Goal: Task Accomplishment & Management: Use online tool/utility

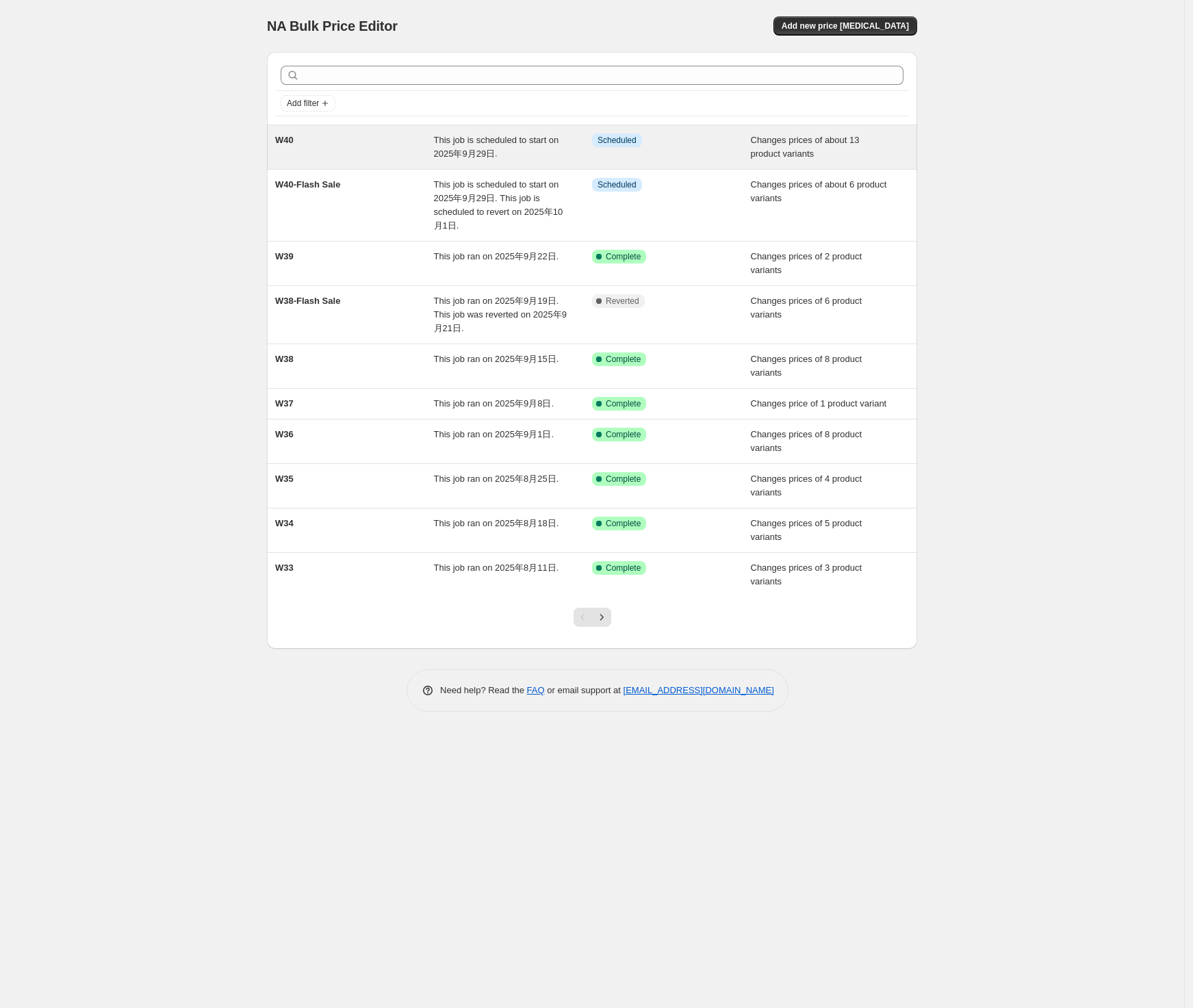
click at [360, 150] on div "W40" at bounding box center [354, 147] width 159 height 28
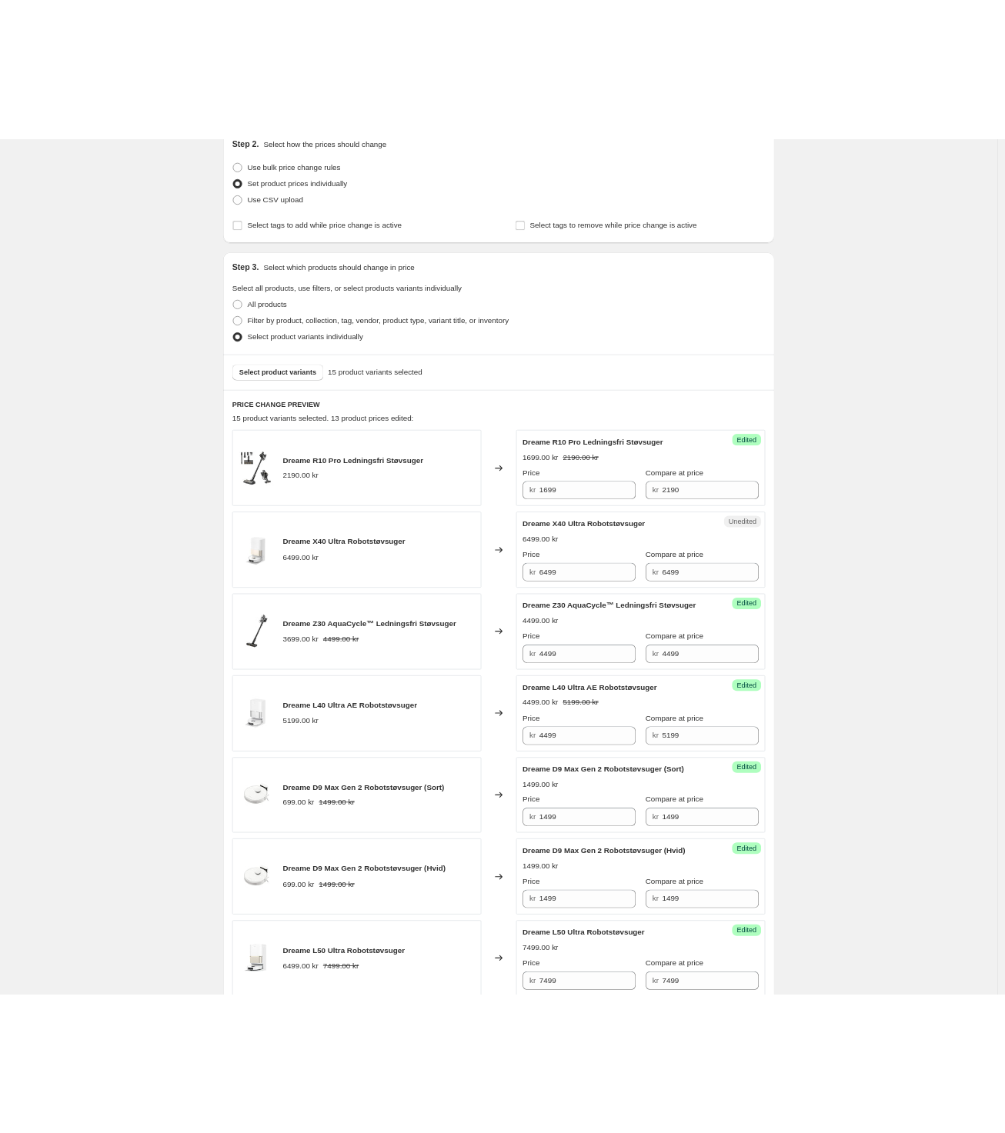
scroll to position [385, 0]
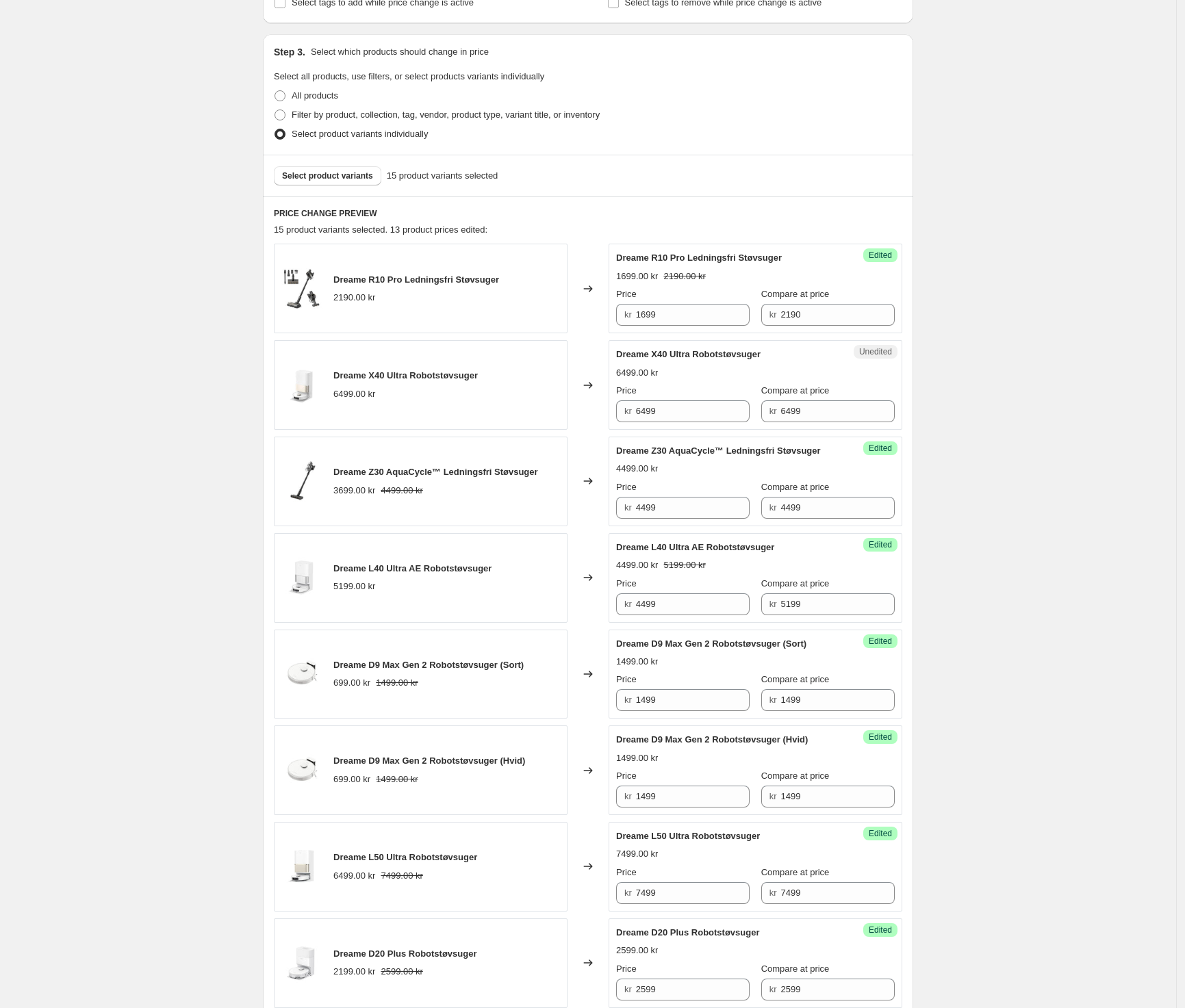
click at [1108, 359] on div "W40. This page is ready W40 Info Scheduled Copy to new job Delete job More acti…" at bounding box center [588, 920] width 1176 height 2526
click at [60, 341] on div "W40. This page is ready W40 Info Scheduled Copy to new job Delete job More acti…" at bounding box center [588, 920] width 1176 height 2526
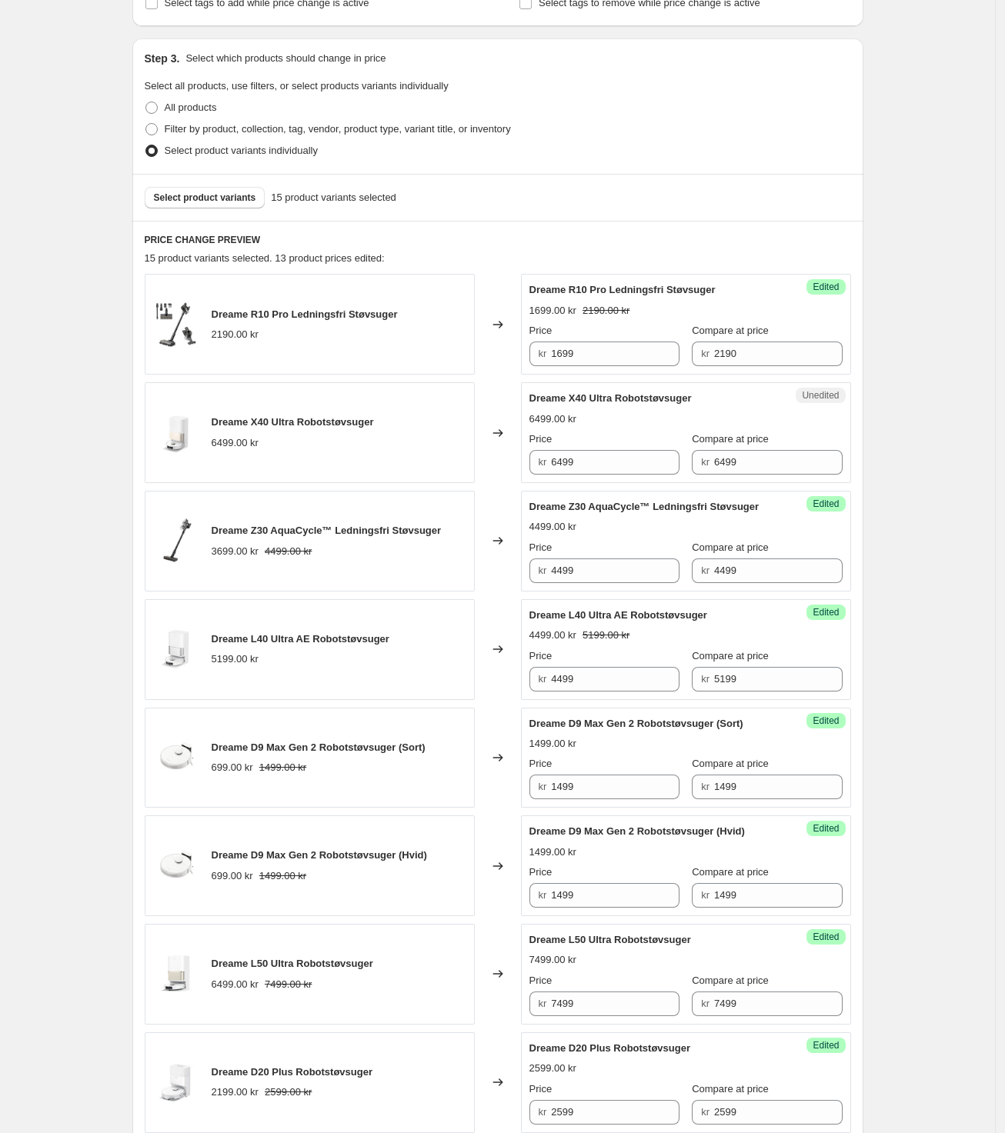
click at [132, 549] on div "Prices will begin changing on 2025年9月29日 at 07:01. Change prices now Step 1. Op…" at bounding box center [491, 1010] width 743 height 2699
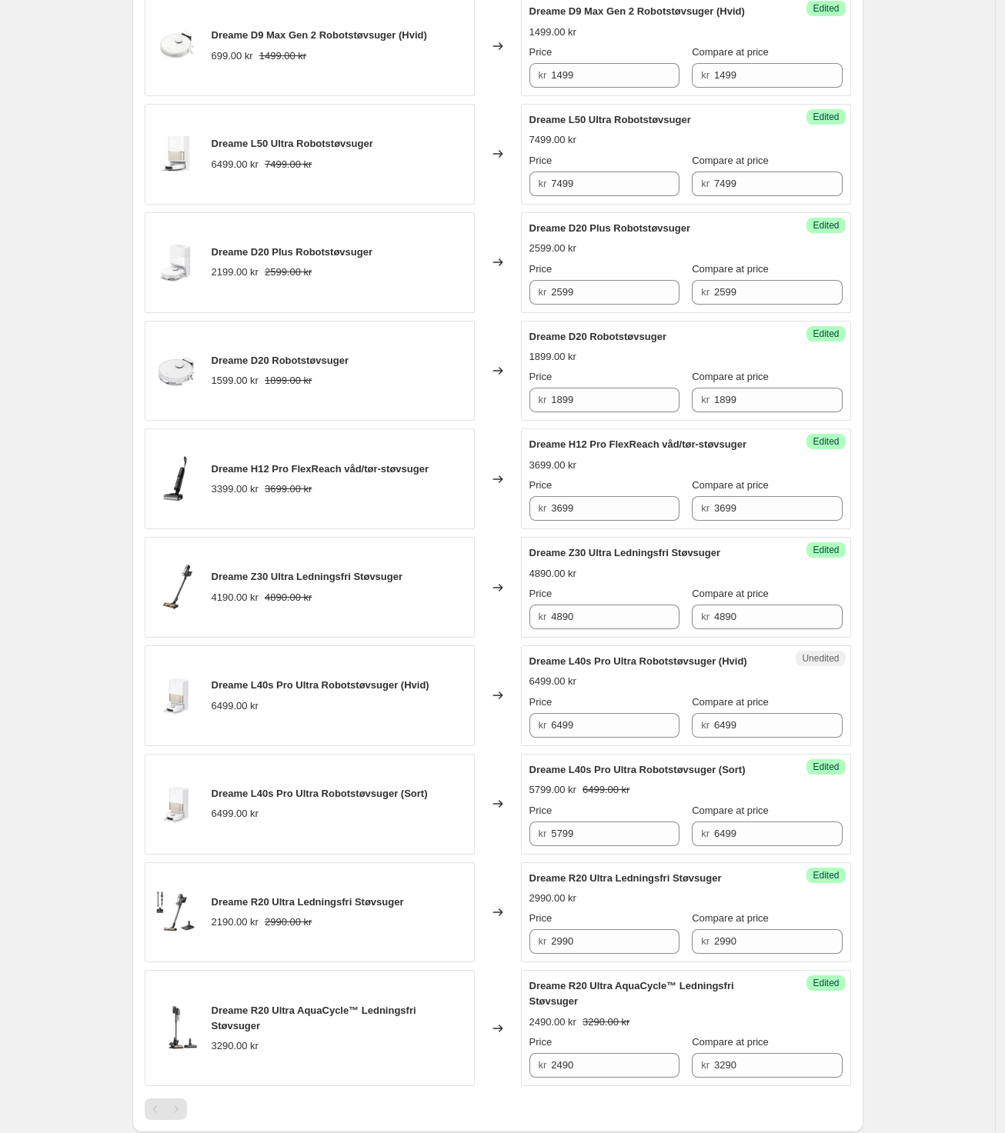
scroll to position [1250, 0]
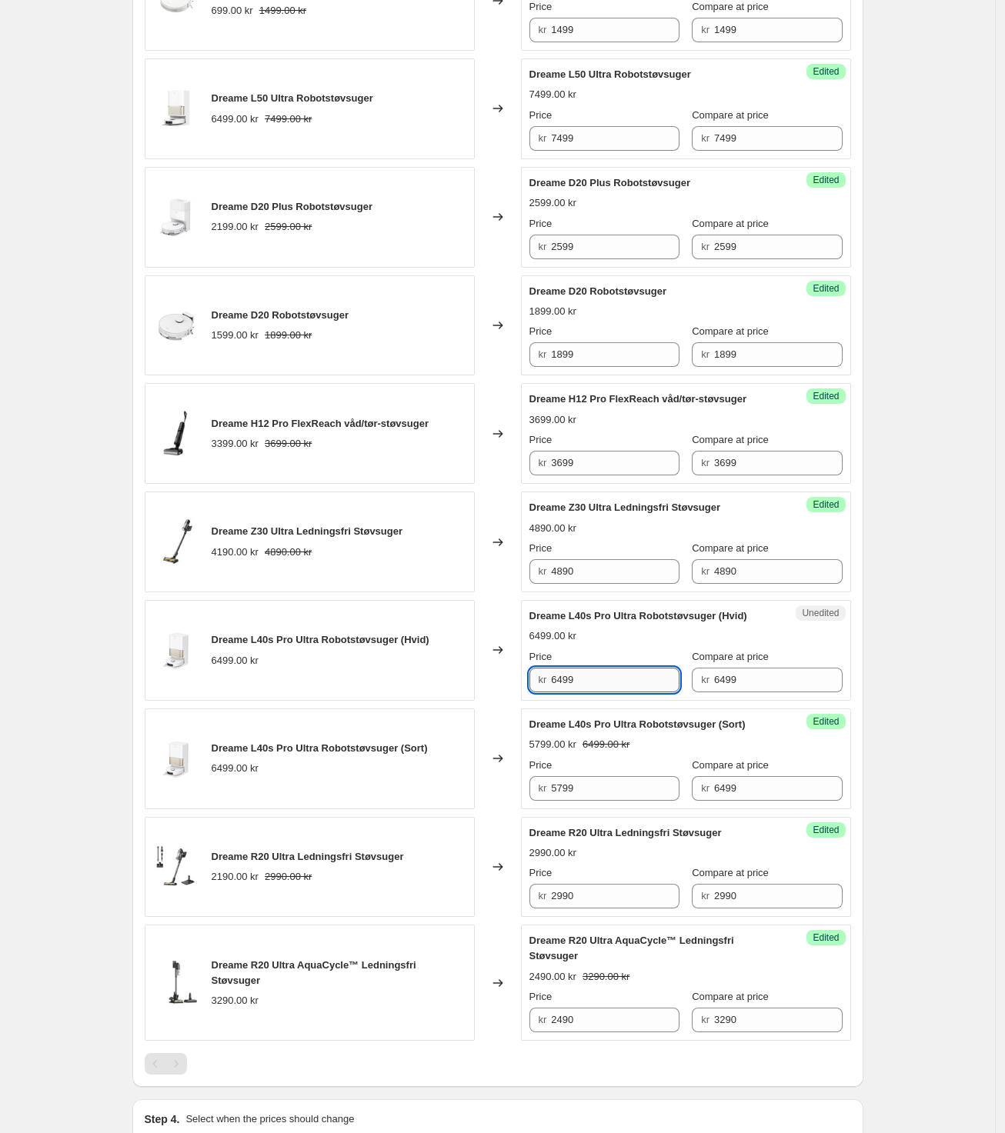
click at [623, 673] on input "6499" at bounding box center [615, 680] width 128 height 25
drag, startPoint x: 623, startPoint y: 673, endPoint x: 573, endPoint y: 679, distance: 50.3
click at [573, 679] on input "6499" at bounding box center [615, 680] width 128 height 25
drag, startPoint x: 600, startPoint y: 678, endPoint x: 519, endPoint y: 683, distance: 81.0
click at [521, 682] on div "Dreame L40s Pro Ultra Robotstøvsuger (Hvid) 6499.00 kr Changed to Unedited Drea…" at bounding box center [498, 650] width 706 height 101
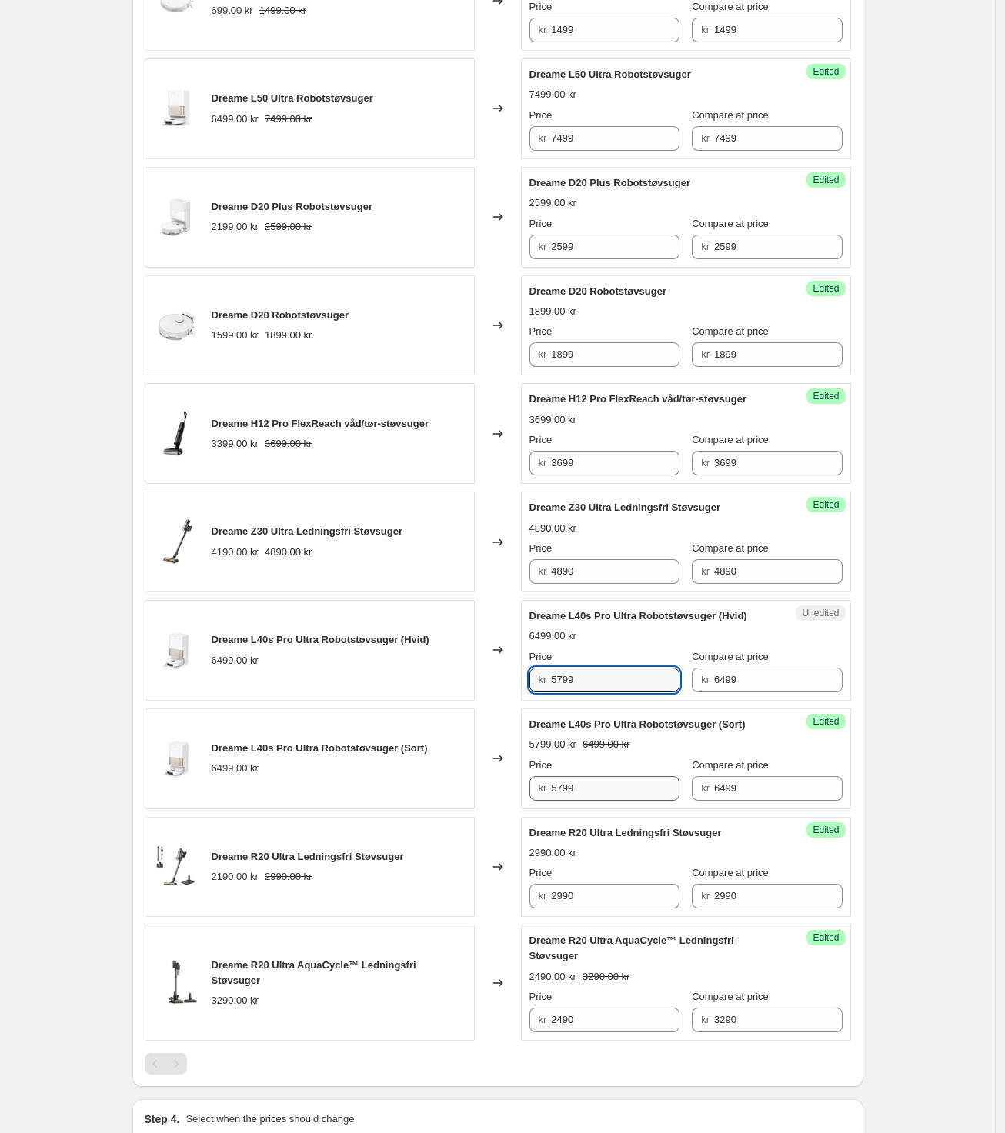
type input "5799"
click at [589, 792] on input "5799" at bounding box center [615, 788] width 128 height 25
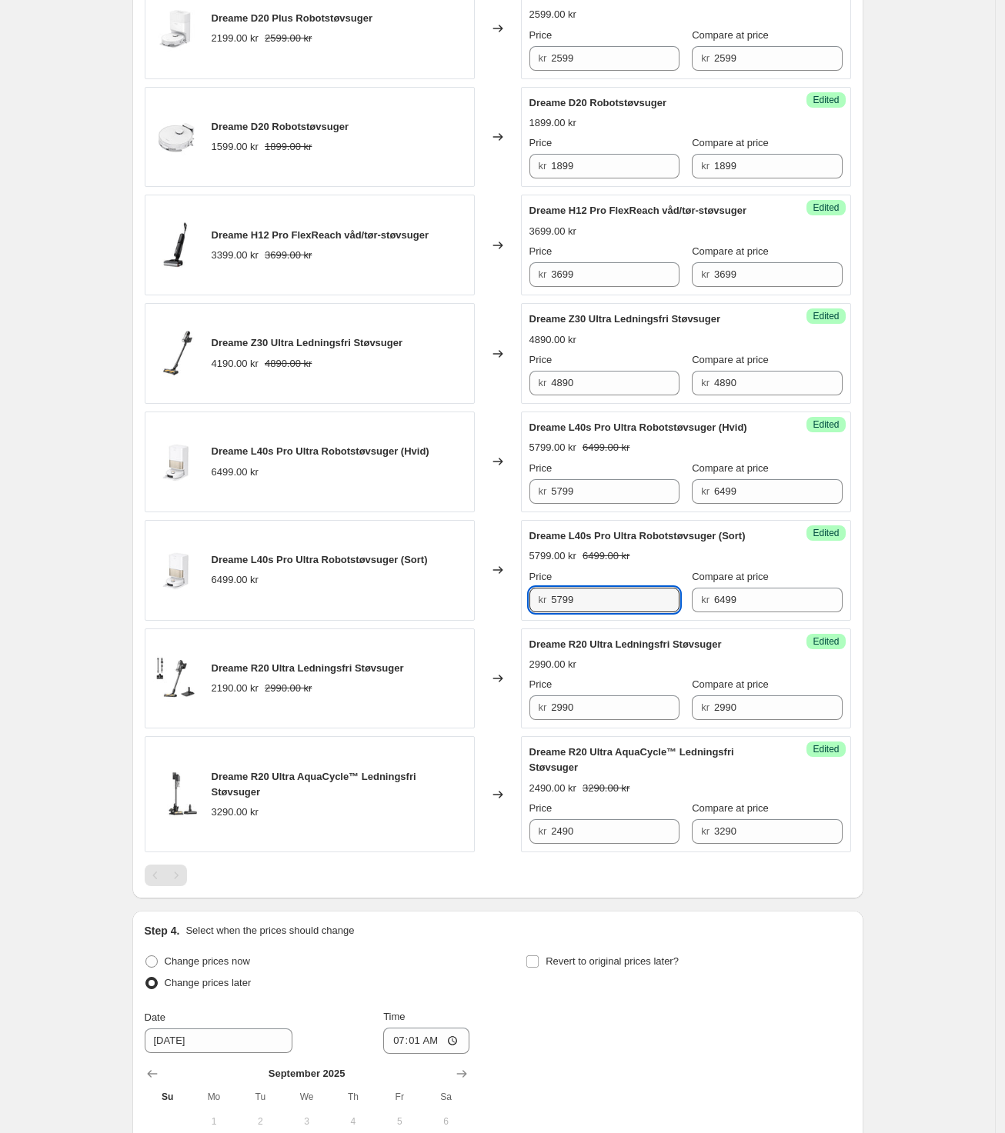
scroll to position [1443, 0]
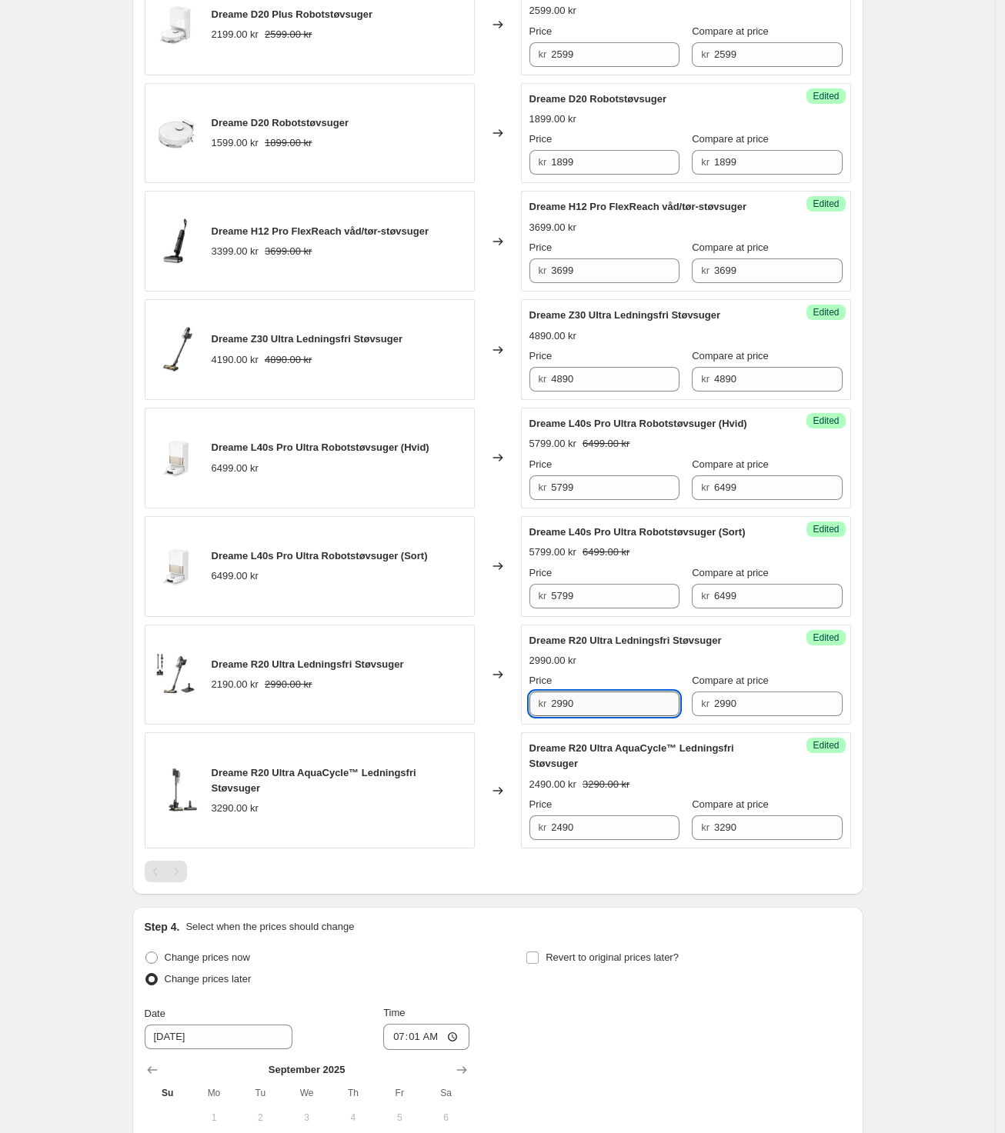
click at [595, 715] on input "2990" at bounding box center [615, 704] width 128 height 25
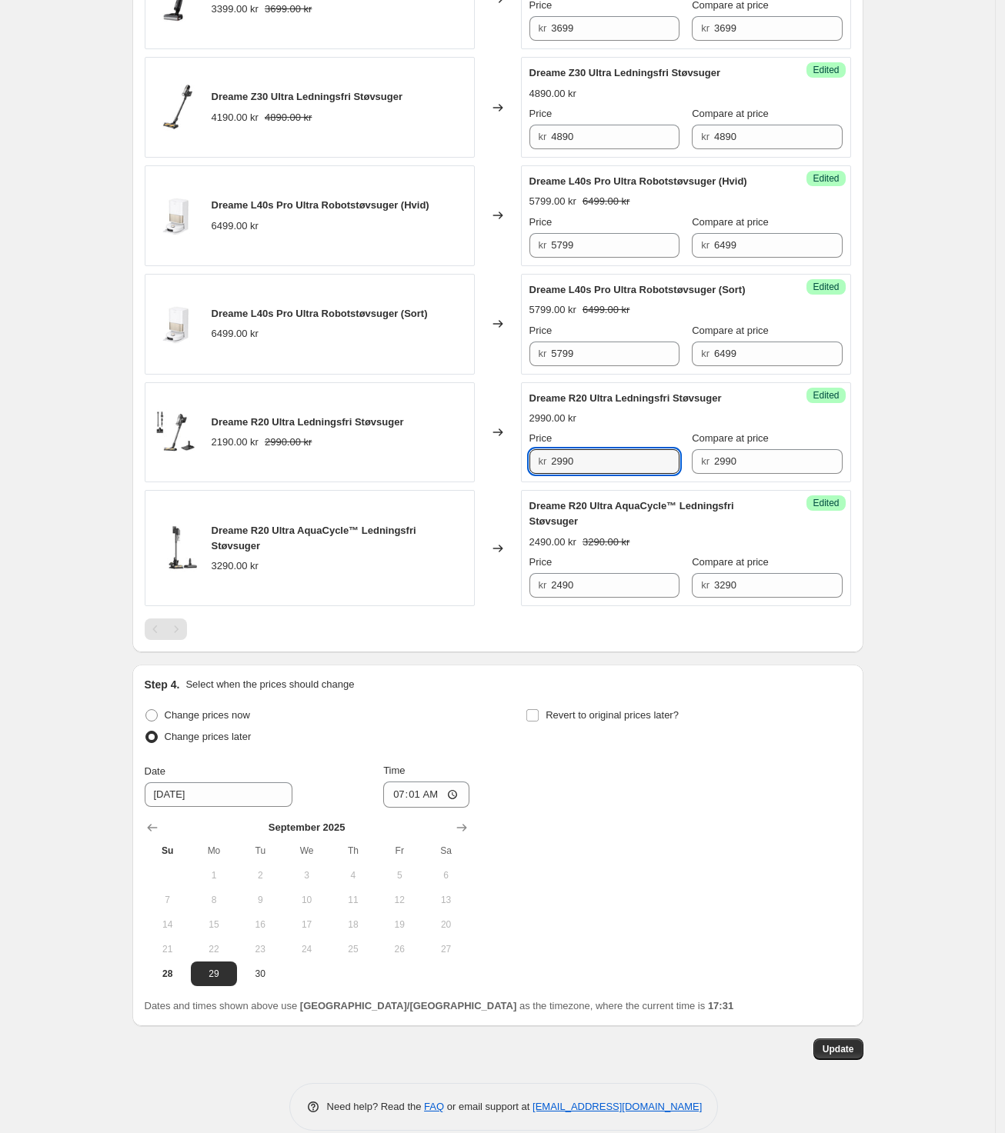
scroll to position [1712, 0]
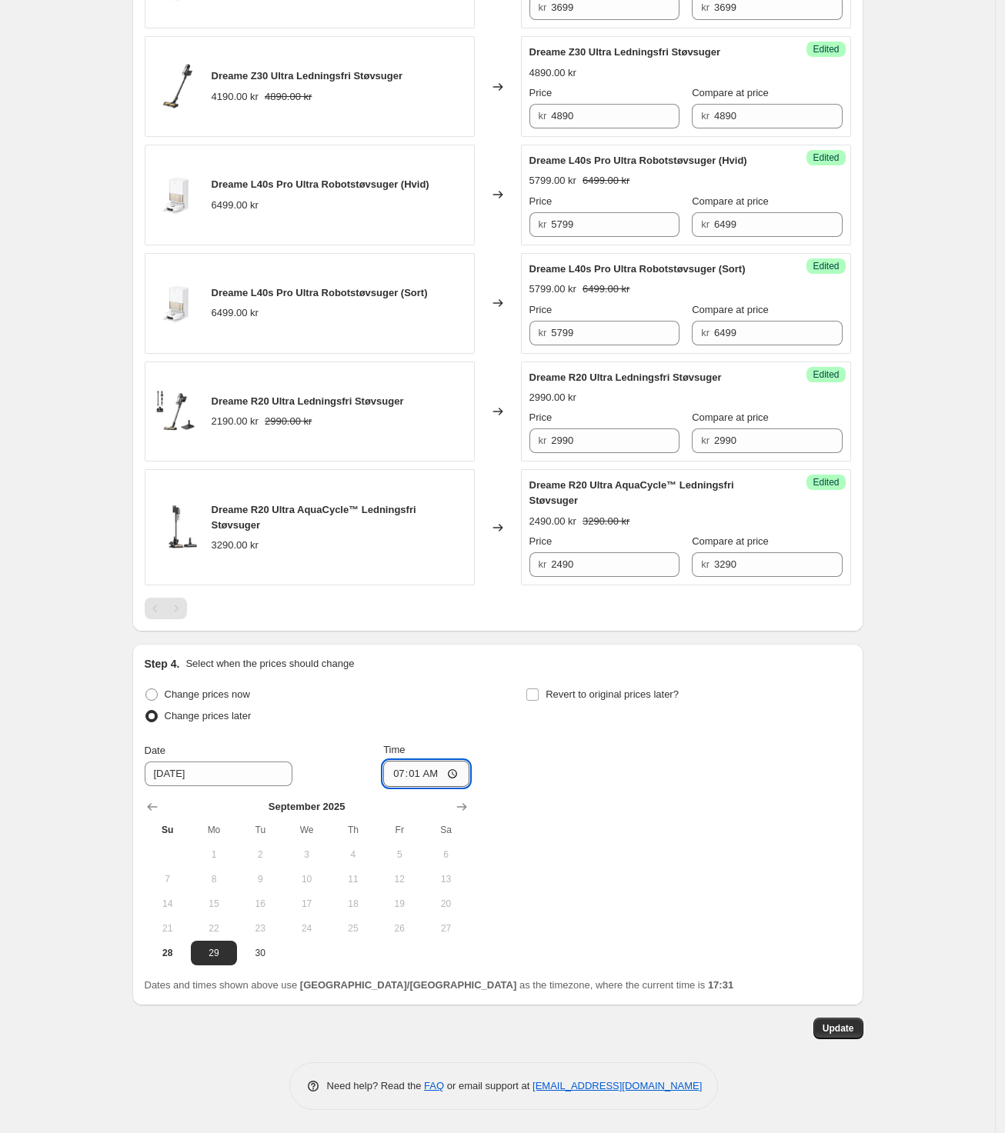
click at [439, 769] on input "07:01" at bounding box center [426, 774] width 86 height 26
click at [432, 769] on input "07:01" at bounding box center [426, 774] width 86 height 26
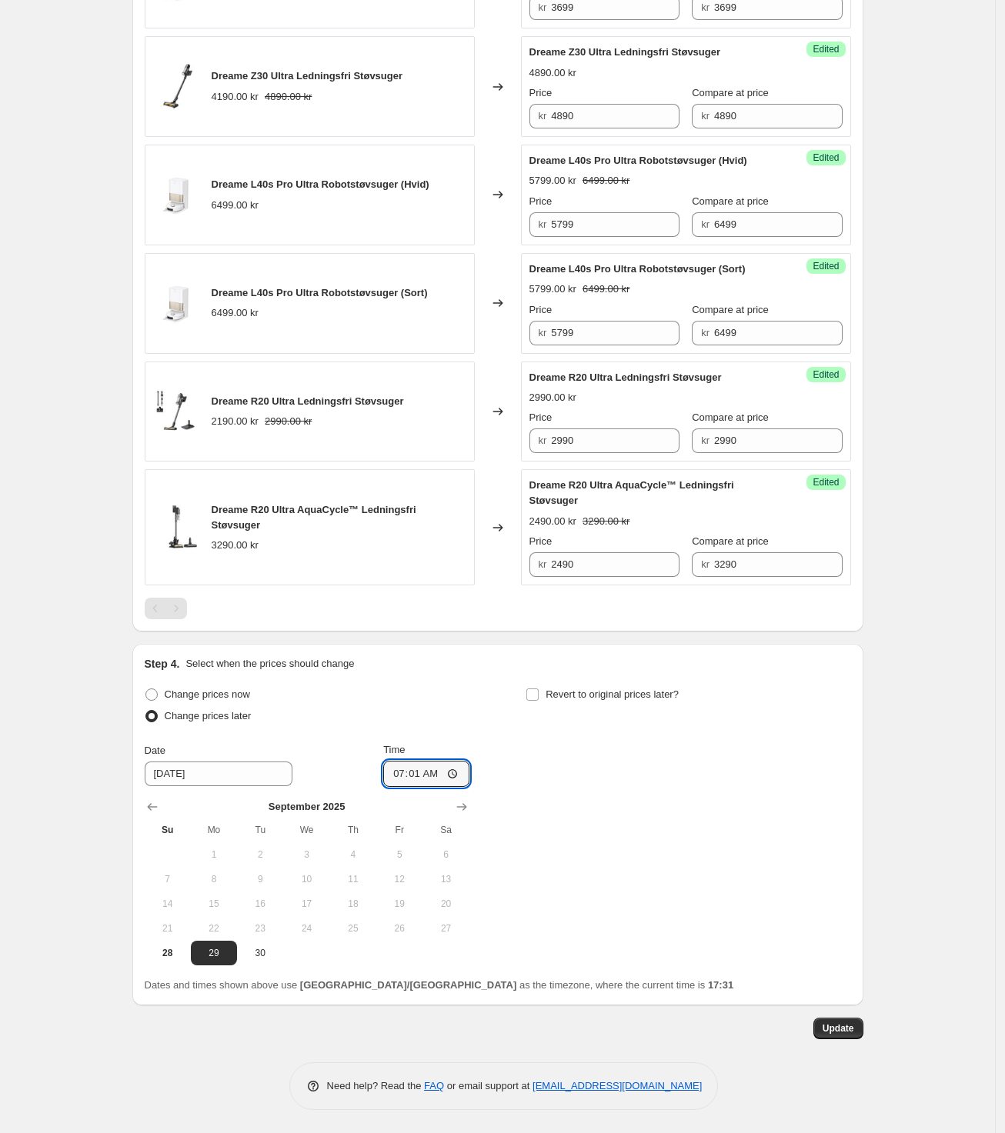
click at [856, 1037] on button "Update" at bounding box center [838, 1029] width 50 height 22
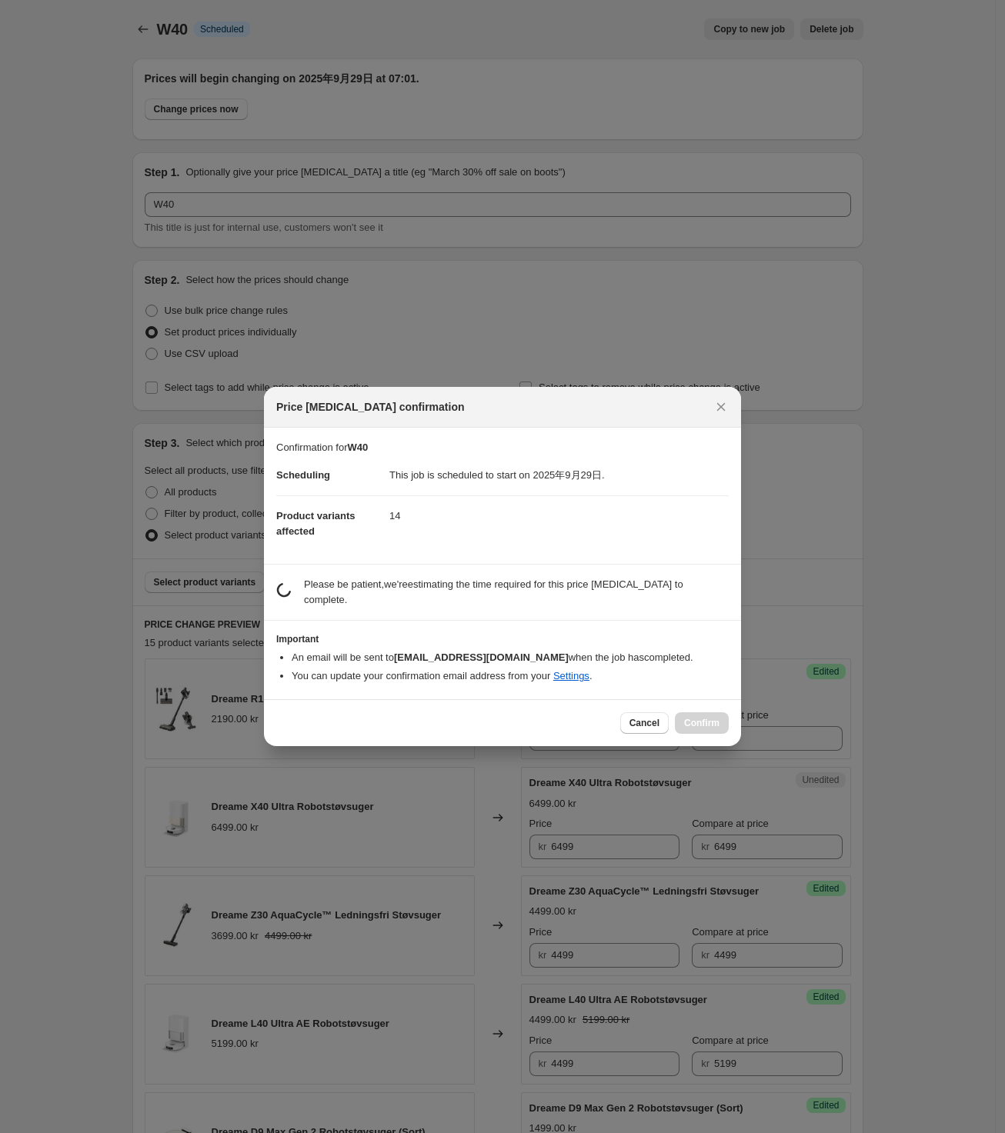
scroll to position [0, 0]
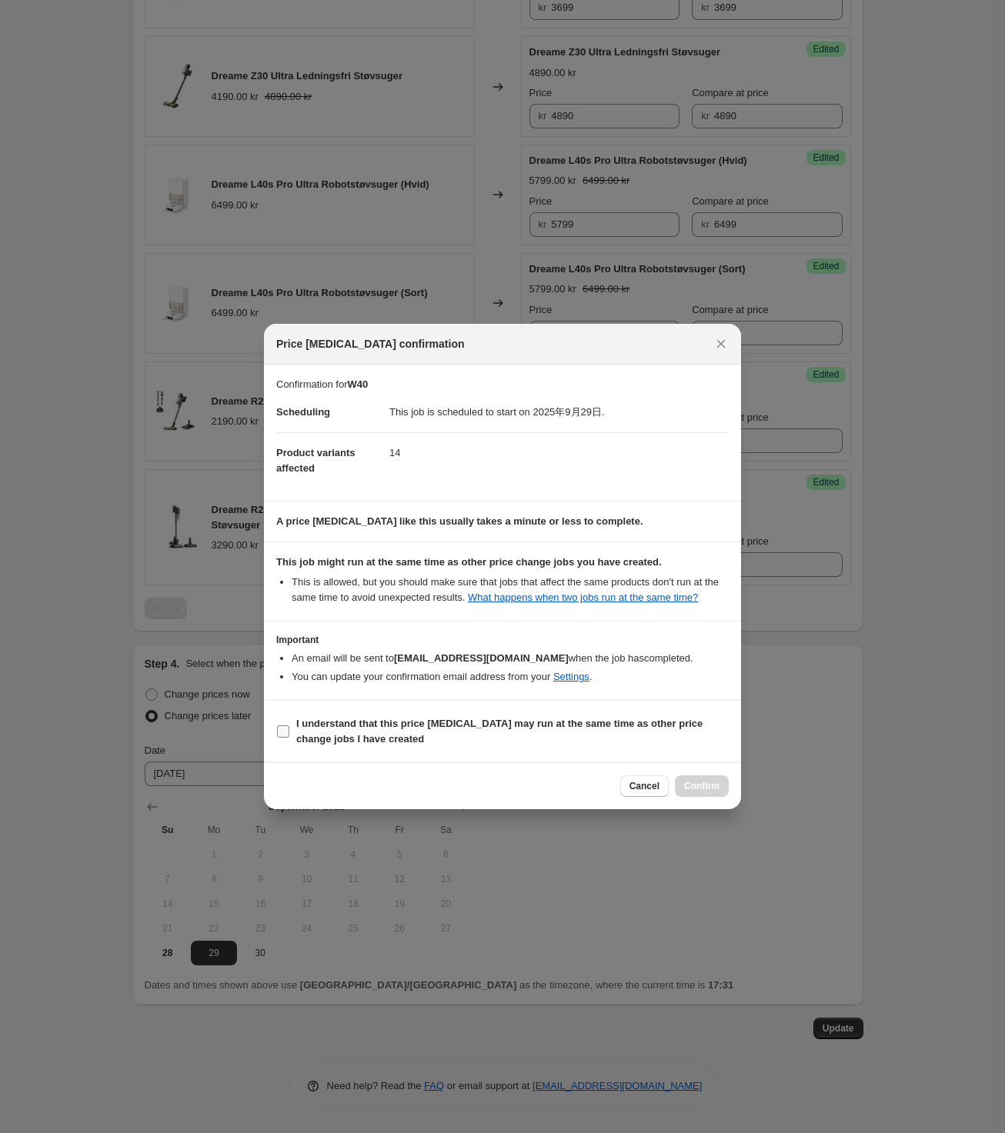
click at [289, 733] on span ":r23:" at bounding box center [283, 732] width 14 height 14
click at [289, 733] on input "I understand that this price change job may run at the same time as other price…" at bounding box center [283, 732] width 12 height 12
checkbox input "true"
click at [629, 793] on span "Cancel" at bounding box center [644, 786] width 30 height 12
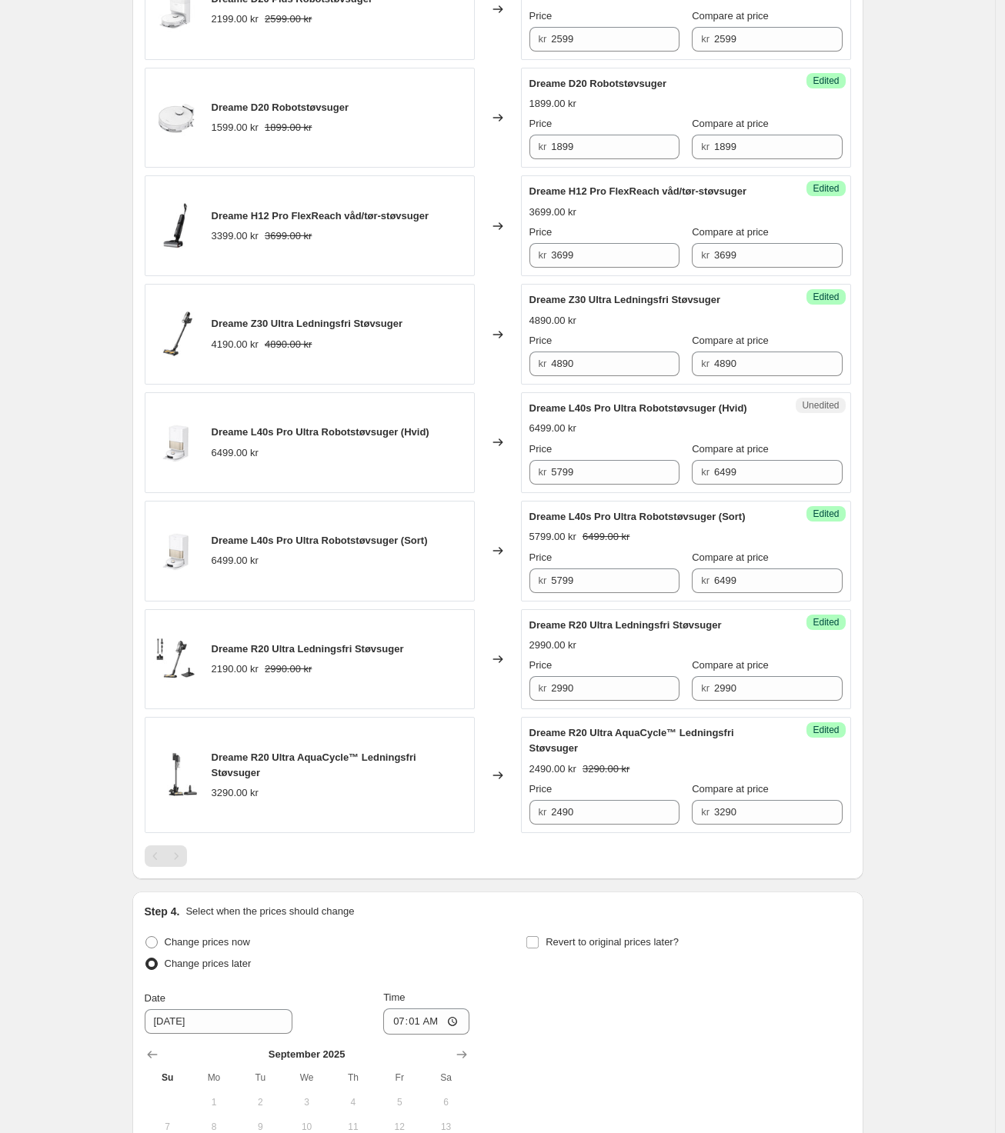
scroll to position [1423, 0]
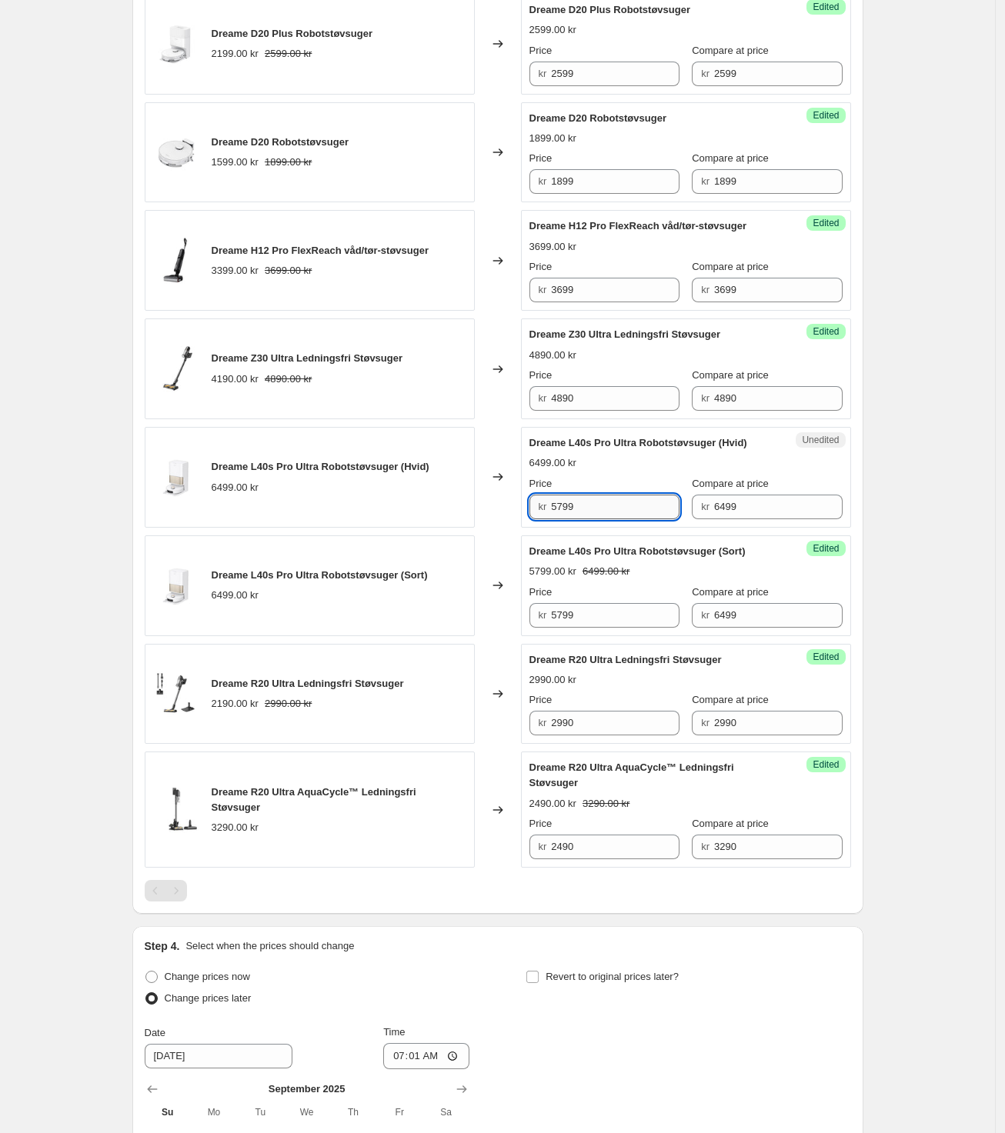
click at [616, 509] on input "5799" at bounding box center [615, 507] width 128 height 25
drag, startPoint x: 621, startPoint y: 511, endPoint x: 552, endPoint y: 510, distance: 69.3
click at [552, 510] on div "kr 5799" at bounding box center [604, 507] width 150 height 25
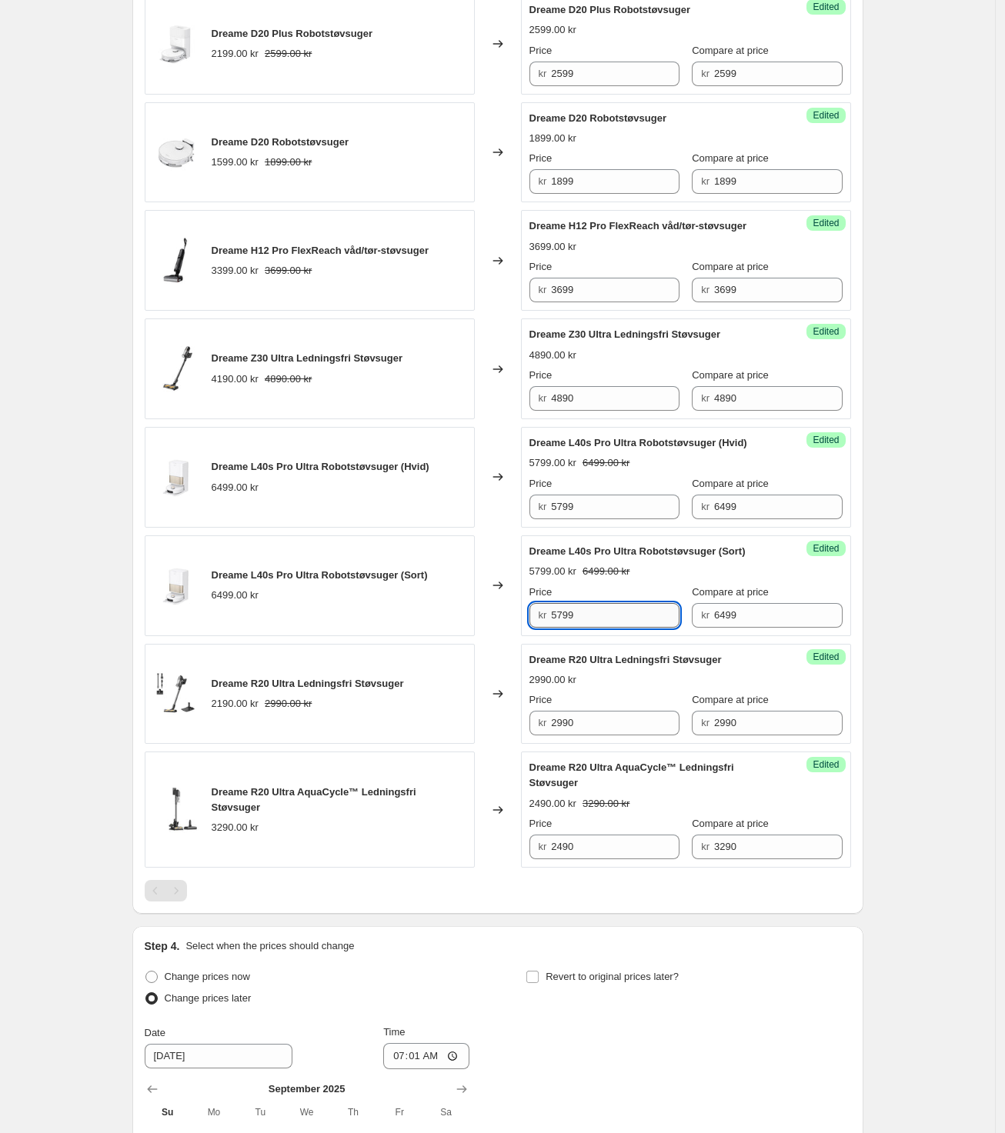
click at [613, 622] on input "5799" at bounding box center [615, 615] width 128 height 25
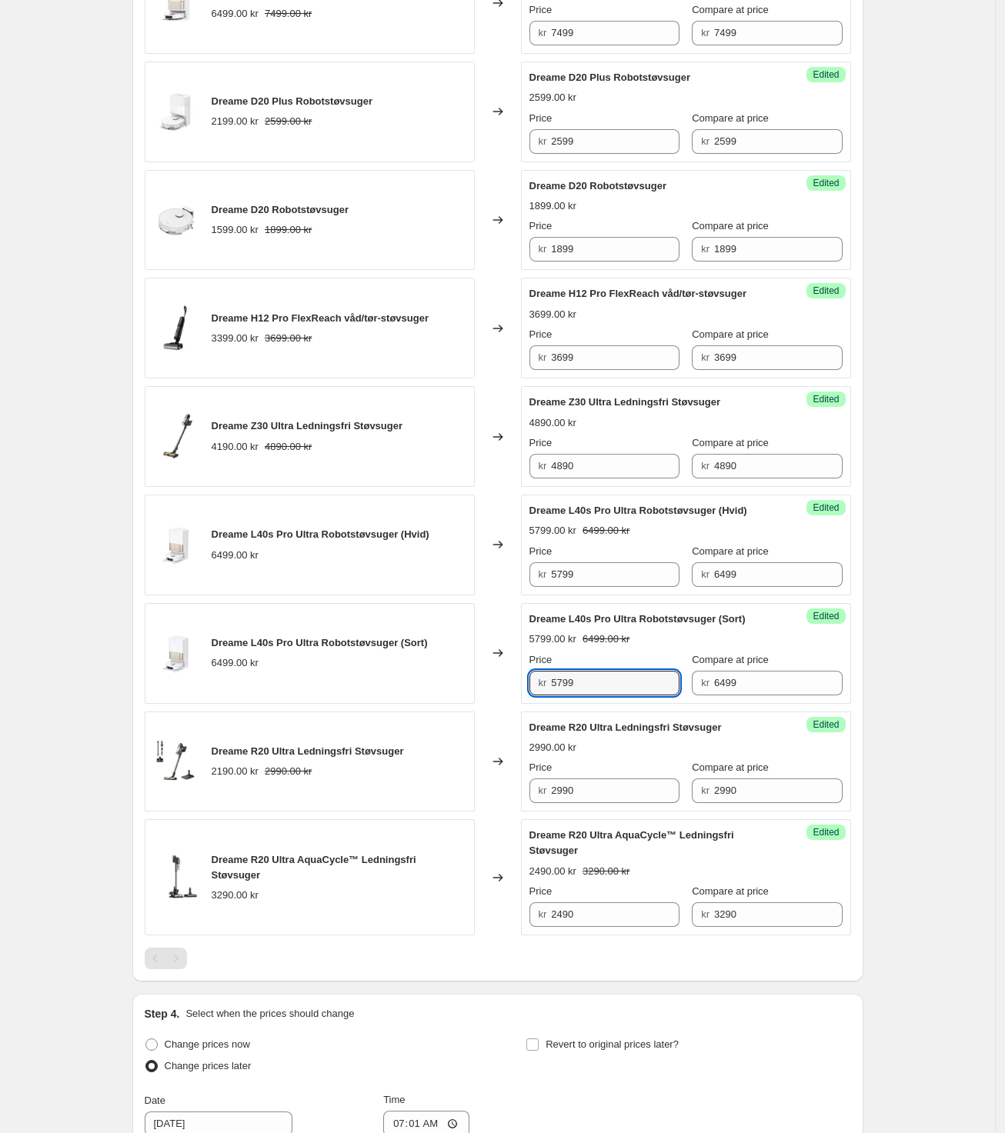
scroll to position [1712, 0]
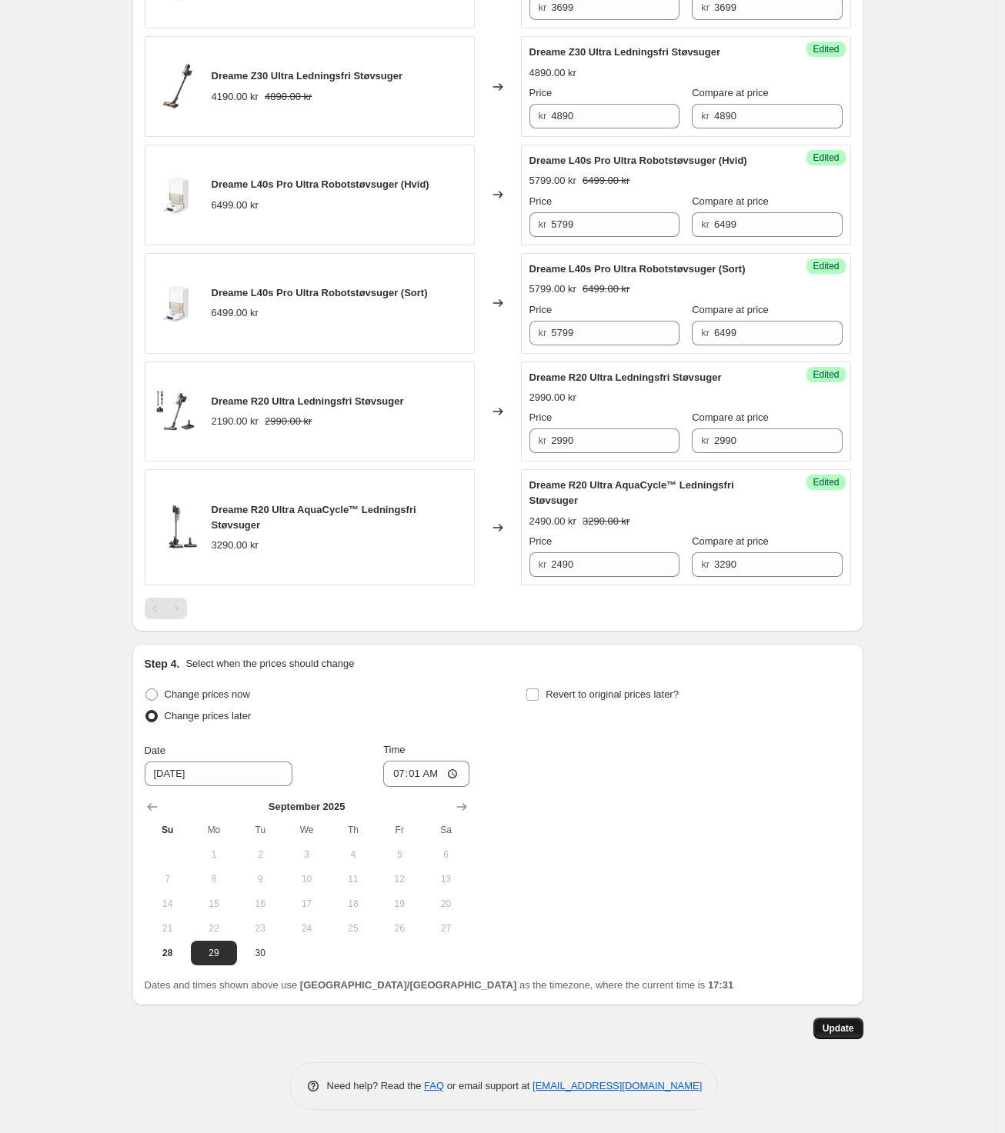
click at [859, 1022] on button "Update" at bounding box center [838, 1029] width 50 height 22
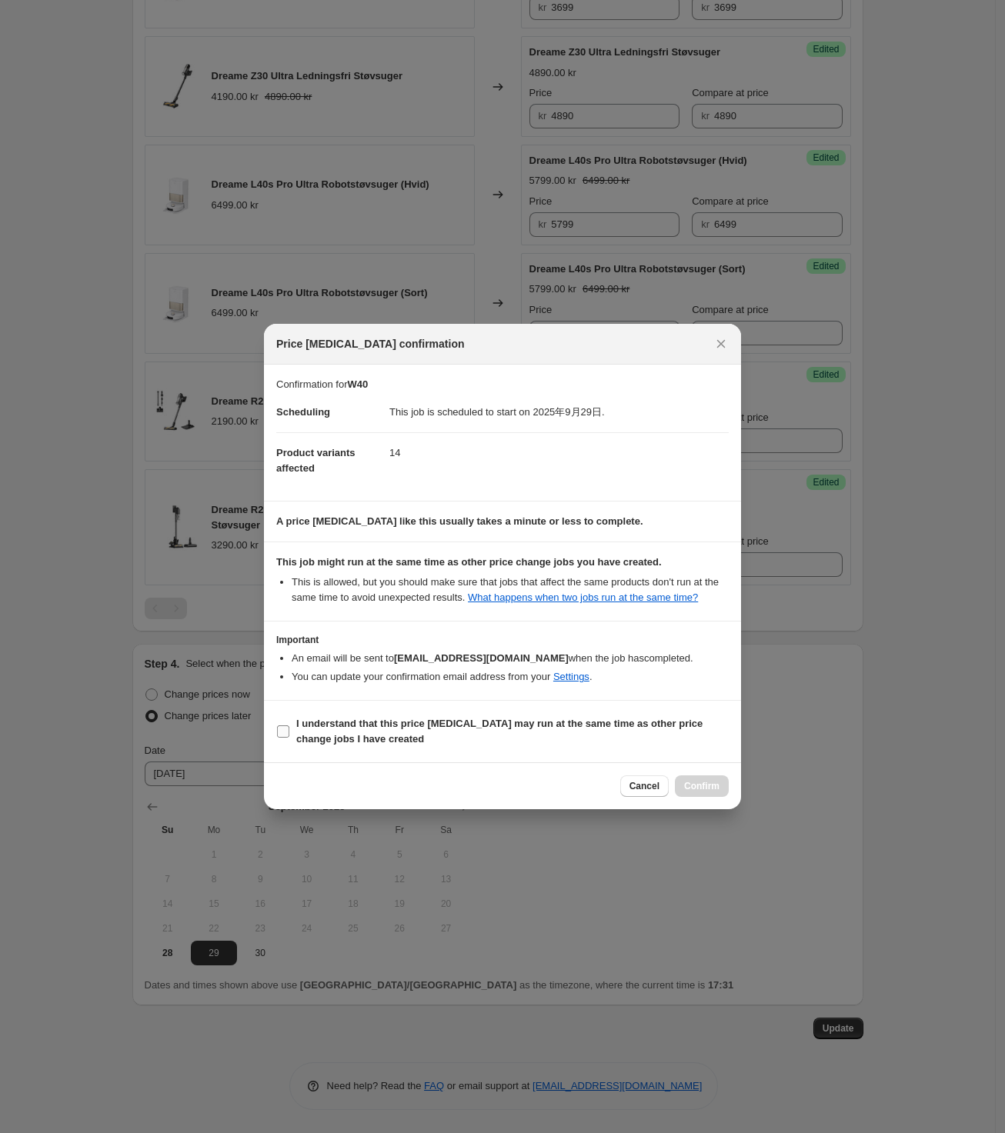
click at [305, 737] on b "I understand that this price change job may run at the same time as other price…" at bounding box center [499, 731] width 406 height 27
click at [289, 737] on input "I understand that this price change job may run at the same time as other price…" at bounding box center [283, 732] width 12 height 12
checkbox input "true"
click at [706, 793] on span "Confirm" at bounding box center [701, 786] width 35 height 12
